Goal: Task Accomplishment & Management: Use online tool/utility

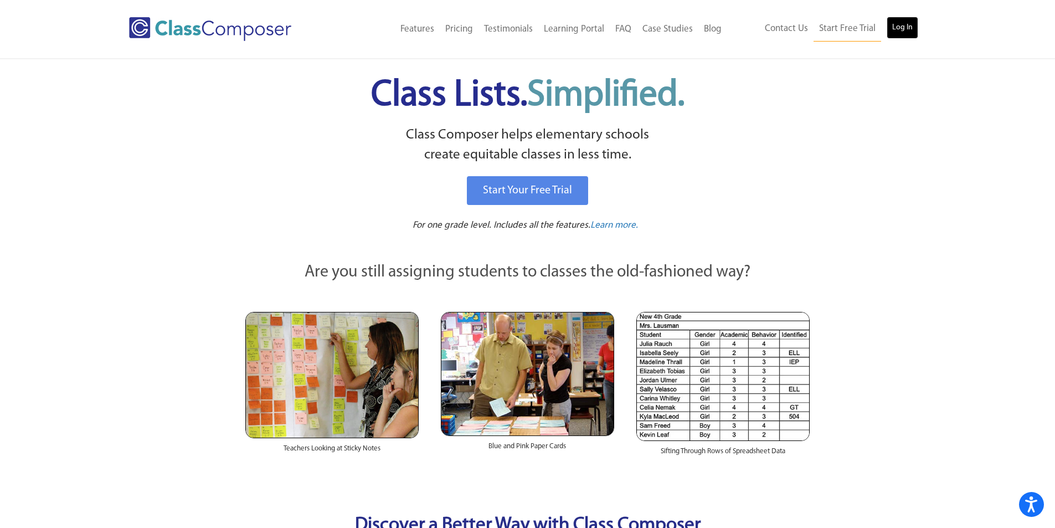
click at [897, 29] on link "Log In" at bounding box center [903, 28] width 32 height 22
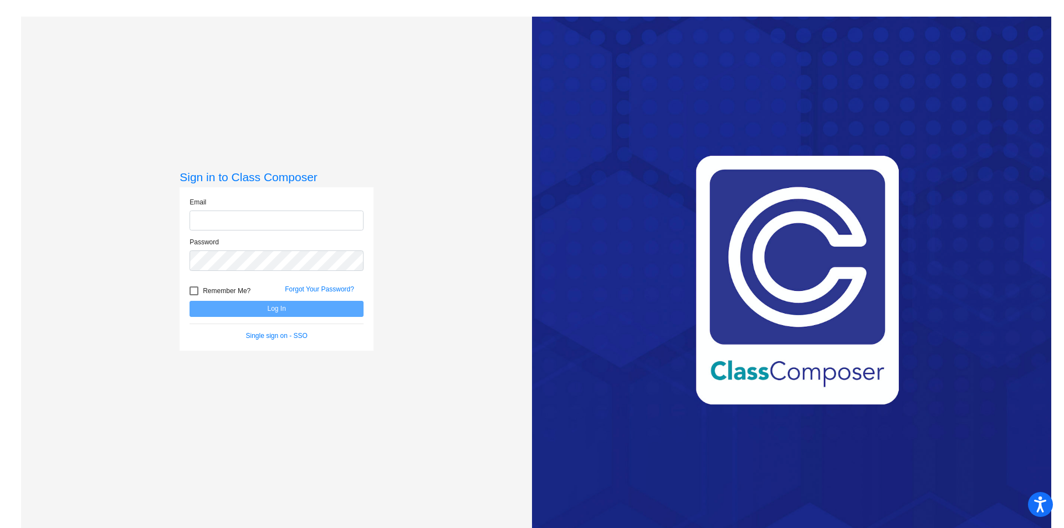
type input "[EMAIL_ADDRESS][DOMAIN_NAME]"
click at [312, 306] on button "Log In" at bounding box center [276, 309] width 174 height 16
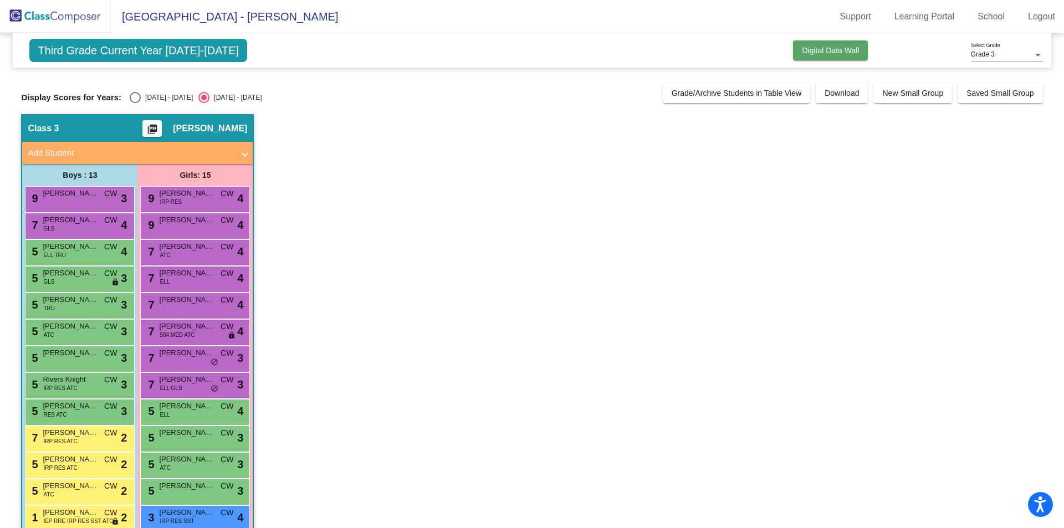
click at [838, 48] on span "Digital Data Wall" at bounding box center [830, 50] width 57 height 9
